Goal: Transaction & Acquisition: Purchase product/service

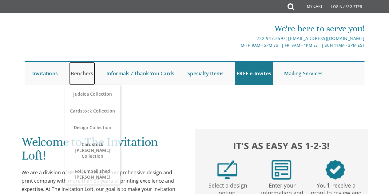
click at [92, 75] on link "Benchers" at bounding box center [82, 73] width 26 height 23
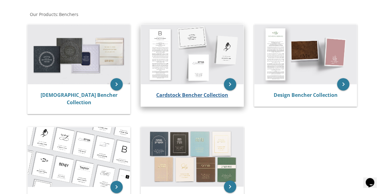
scroll to position [113, 0]
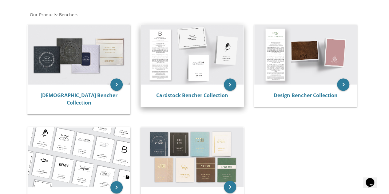
click at [207, 100] on div "Cardstock Bencher Collection" at bounding box center [192, 95] width 103 height 22
click at [228, 83] on icon "keyboard_arrow_right" at bounding box center [230, 84] width 12 height 12
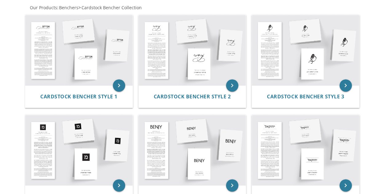
scroll to position [126, 0]
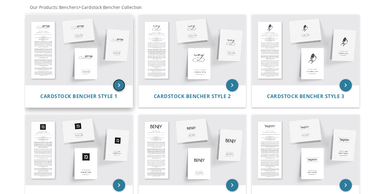
click at [118, 84] on icon "keyboard_arrow_right" at bounding box center [119, 85] width 12 height 12
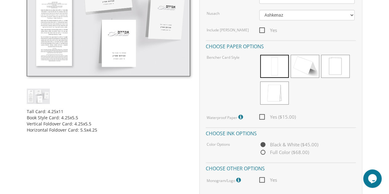
scroll to position [214, 0]
click at [259, 119] on span "Yes ($15.00)" at bounding box center [277, 117] width 37 height 8
click at [259, 119] on input "Yes ($15.00)" at bounding box center [261, 117] width 4 height 4
checkbox input "true"
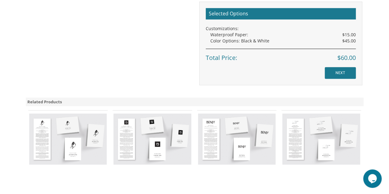
scroll to position [349, 0]
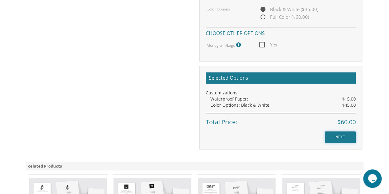
click at [335, 134] on input "NEXT" at bounding box center [339, 137] width 31 height 12
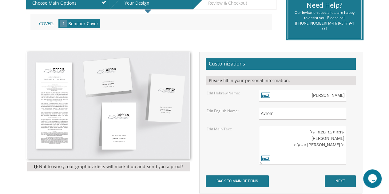
scroll to position [142, 0]
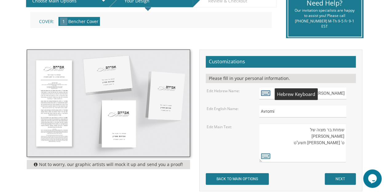
click at [266, 93] on icon at bounding box center [265, 92] width 9 height 9
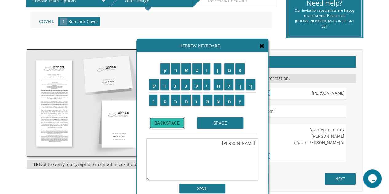
click at [177, 125] on input "BACKSPACE" at bounding box center [166, 122] width 35 height 11
type textarea "א"
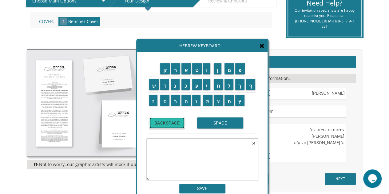
click at [177, 125] on input "BACKSPACE" at bounding box center [166, 122] width 35 height 11
click at [210, 99] on input "מ" at bounding box center [208, 100] width 10 height 11
click at [154, 84] on input "ש" at bounding box center [154, 84] width 10 height 11
click at [242, 75] on td "פ" at bounding box center [239, 69] width 11 height 16
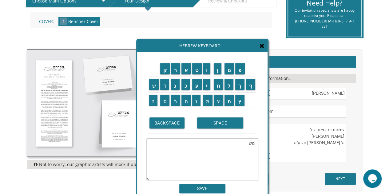
click at [242, 75] on td "פ" at bounding box center [239, 69] width 11 height 16
click at [241, 71] on input "פ" at bounding box center [240, 68] width 10 height 11
click at [219, 85] on input "ח" at bounding box center [219, 84] width 10 height 11
click at [230, 100] on input "ת" at bounding box center [229, 100] width 10 height 11
click at [216, 123] on input "SPACE" at bounding box center [220, 122] width 46 height 11
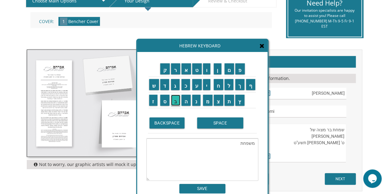
click at [176, 102] on input "ב" at bounding box center [175, 100] width 9 height 11
click at [175, 71] on input "ר" at bounding box center [175, 68] width 9 height 11
click at [165, 99] on input "ס" at bounding box center [165, 100] width 10 height 11
click at [230, 86] on input "ל" at bounding box center [228, 84] width 9 height 11
click at [173, 68] on input "ר" at bounding box center [175, 68] width 9 height 11
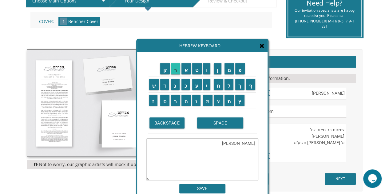
type textarea "משפחת ברסלר"
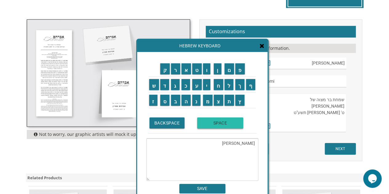
scroll to position [173, 0]
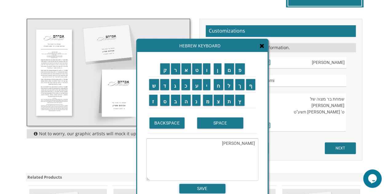
click at [210, 185] on input "SAVE" at bounding box center [202, 189] width 46 height 10
type input "משפחת ברסלר"
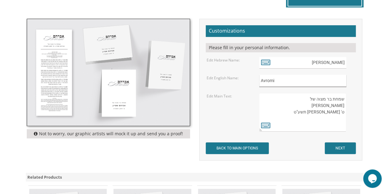
click at [284, 81] on input "Avromi" at bounding box center [302, 81] width 87 height 12
type input "A"
type input "The Bresler Family"
click at [266, 124] on icon at bounding box center [265, 125] width 9 height 9
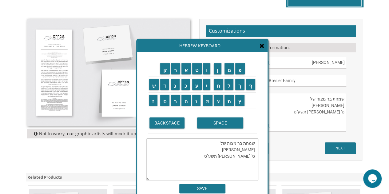
click at [222, 155] on textarea "שמחת בר מצוה של אברהם שטיין ט' חשון תשע"ט" at bounding box center [202, 159] width 112 height 42
click at [176, 122] on input "BACKSPACE" at bounding box center [166, 122] width 35 height 11
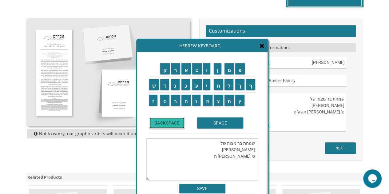
click at [176, 122] on input "BACKSPACE" at bounding box center [166, 122] width 35 height 11
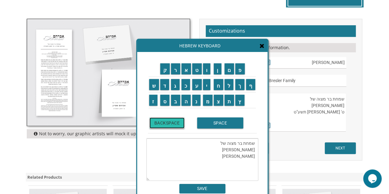
click at [176, 122] on input "BACKSPACE" at bounding box center [166, 122] width 35 height 11
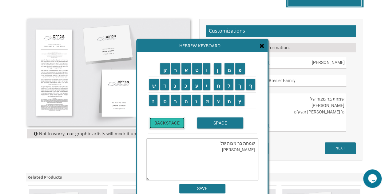
click at [176, 122] on input "BACKSPACE" at bounding box center [166, 122] width 35 height 11
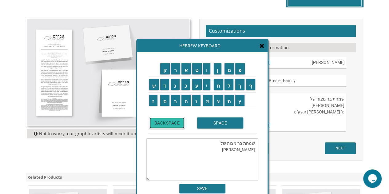
click at [176, 122] on input "BACKSPACE" at bounding box center [166, 122] width 35 height 11
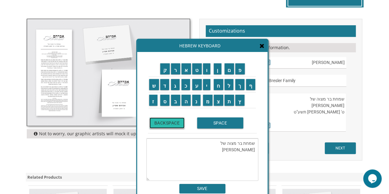
click at [176, 122] on input "BACKSPACE" at bounding box center [166, 122] width 35 height 11
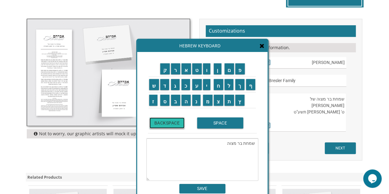
click at [176, 122] on input "BACKSPACE" at bounding box center [166, 122] width 35 height 11
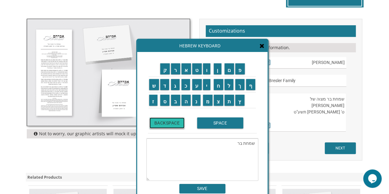
click at [176, 122] on input "BACKSPACE" at bounding box center [166, 122] width 35 height 11
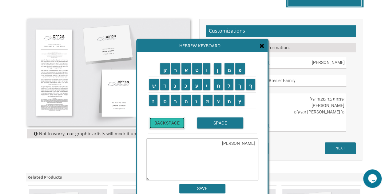
click at [176, 122] on input "BACKSPACE" at bounding box center [166, 122] width 35 height 11
type textarea "ש"
click at [176, 122] on input "BACKSPACE" at bounding box center [166, 122] width 35 height 11
click at [175, 121] on input "BACKSPACE" at bounding box center [166, 122] width 35 height 11
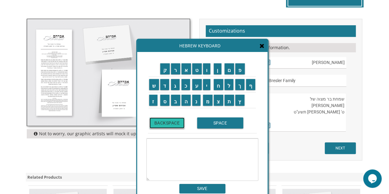
click at [175, 121] on input "BACKSPACE" at bounding box center [166, 122] width 35 height 11
click at [166, 103] on input "ס" at bounding box center [165, 100] width 10 height 11
click at [206, 72] on input "ו" at bounding box center [207, 68] width 8 height 11
click at [187, 88] on input "כ" at bounding box center [185, 84] width 9 height 11
click at [230, 99] on input "ת" at bounding box center [229, 100] width 10 height 11
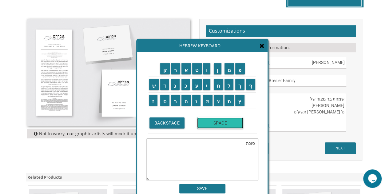
click at [216, 122] on input "SPACE" at bounding box center [220, 122] width 46 height 11
click at [173, 100] on input "ב" at bounding box center [175, 100] width 9 height 11
click at [186, 70] on input "א" at bounding box center [186, 68] width 10 height 11
click at [177, 69] on input "ר" at bounding box center [175, 68] width 9 height 11
click at [239, 97] on input "ץ" at bounding box center [239, 100] width 9 height 11
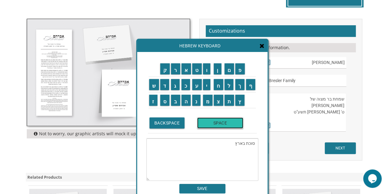
click at [208, 122] on input "SPACE" at bounding box center [220, 122] width 46 height 11
click at [208, 83] on input "י" at bounding box center [207, 84] width 8 height 11
click at [153, 84] on input "ש" at bounding box center [154, 84] width 10 height 11
click at [176, 70] on input "ר" at bounding box center [175, 68] width 9 height 11
click at [185, 70] on input "א" at bounding box center [186, 68] width 10 height 11
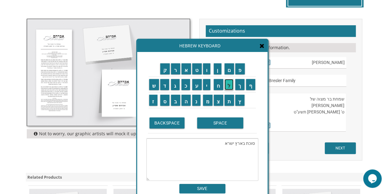
click at [231, 88] on input "ל" at bounding box center [228, 84] width 9 height 11
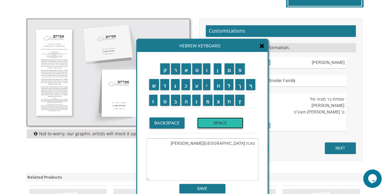
click at [220, 122] on input "SPACE" at bounding box center [220, 122] width 46 height 11
click at [218, 145] on textarea "סוכת בארץ ישראל" at bounding box center [202, 159] width 112 height 42
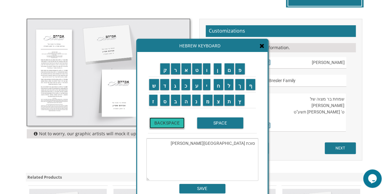
click at [175, 122] on input "BACKSPACE" at bounding box center [166, 122] width 35 height 11
click at [254, 150] on textarea "סוכת בארץ ישראל" at bounding box center [202, 159] width 112 height 42
click at [153, 81] on input "ש" at bounding box center [154, 84] width 10 height 11
click at [198, 99] on input "נ" at bounding box center [196, 100] width 8 height 11
click at [230, 103] on input "ת" at bounding box center [229, 100] width 10 height 11
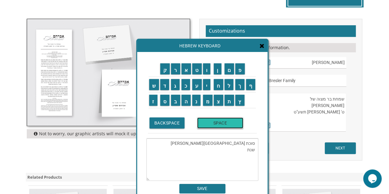
click at [224, 121] on input "SPACE" at bounding box center [220, 122] width 46 height 11
click at [230, 105] on input "ת" at bounding box center [229, 100] width 10 height 11
click at [153, 84] on input "ש" at bounding box center [154, 84] width 10 height 11
click at [241, 69] on input "פ" at bounding box center [240, 68] width 10 height 11
click at [209, 73] on input "ו" at bounding box center [207, 68] width 8 height 11
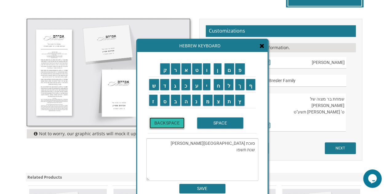
click at [175, 122] on input "BACKSPACE" at bounding box center [166, 122] width 35 height 11
click at [208, 72] on input "ו" at bounding box center [207, 68] width 8 height 11
type textarea "סוכת בארץ ישראל שנת תשפ"ו"
click at [213, 187] on input "SAVE" at bounding box center [202, 189] width 46 height 10
type textarea "סוכת בארץ ישראל שנת תשפ"ו"
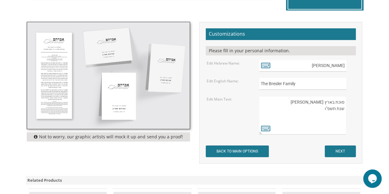
scroll to position [159, 0]
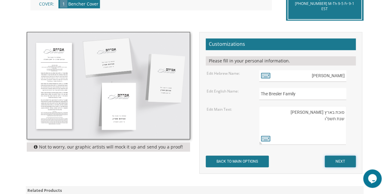
click at [341, 161] on input "NEXT" at bounding box center [339, 161] width 31 height 12
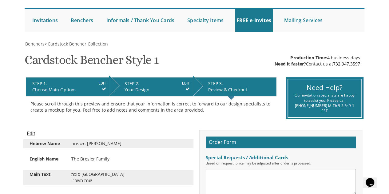
scroll to position [53, 0]
